Goal: Find specific page/section: Find specific page/section

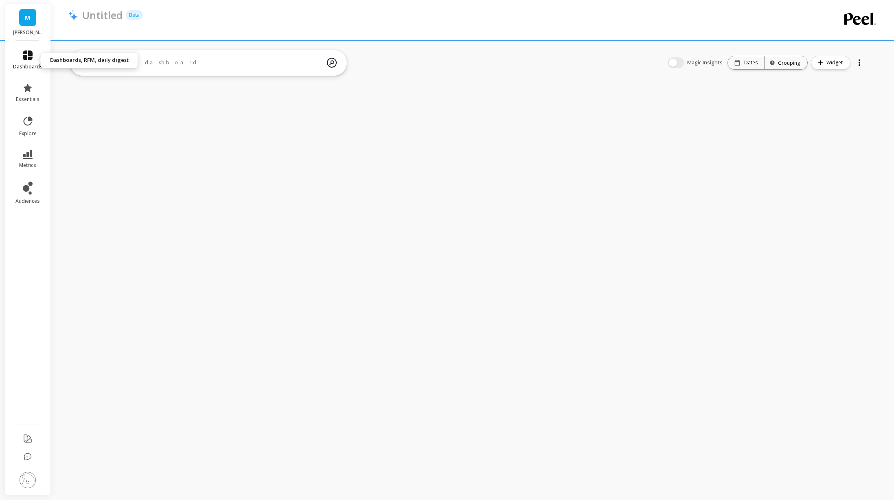
click at [33, 58] on link "dashboards" at bounding box center [28, 60] width 30 height 20
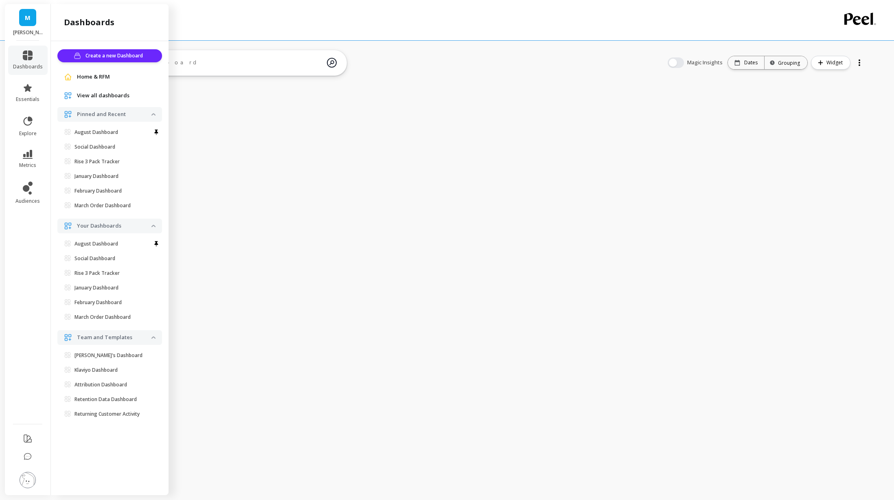
click at [90, 90] on div "View all dashboards" at bounding box center [109, 95] width 105 height 15
click at [91, 96] on span "View all dashboards" at bounding box center [103, 96] width 53 height 8
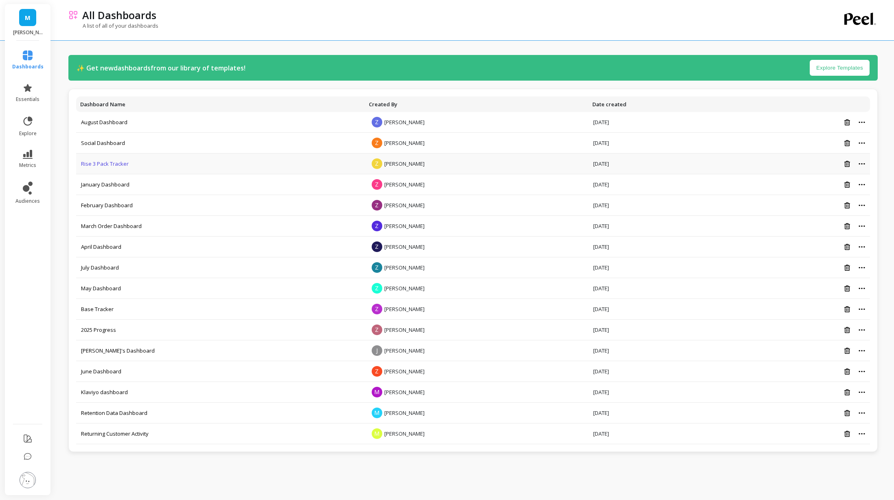
click at [110, 164] on link "Rise 3 Pack Tracker" at bounding box center [105, 163] width 48 height 7
